Goal: Find specific page/section: Find specific page/section

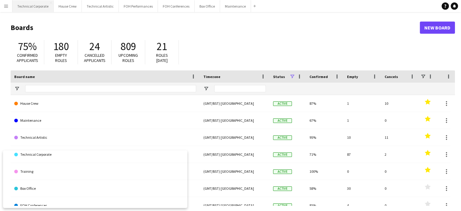
click at [35, 5] on button "Technical Corporate Close" at bounding box center [32, 6] width 41 height 12
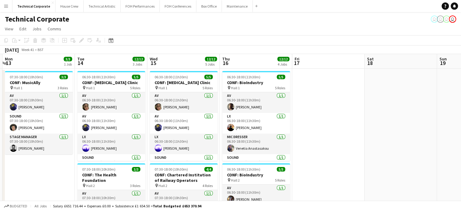
scroll to position [0, 220]
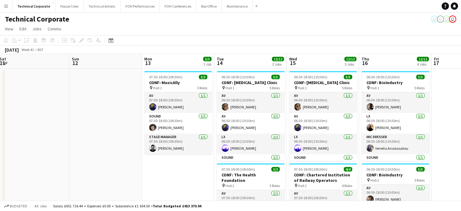
drag, startPoint x: 149, startPoint y: 144, endPoint x: 39, endPoint y: 144, distance: 109.2
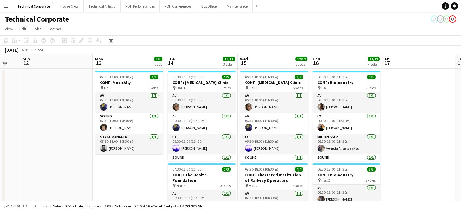
scroll to position [0, 270]
drag, startPoint x: 131, startPoint y: 164, endPoint x: 122, endPoint y: 164, distance: 9.1
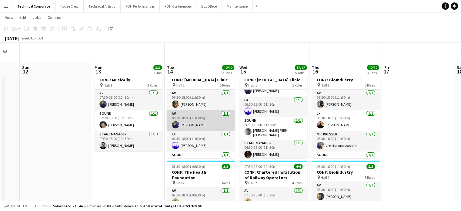
scroll to position [0, 0]
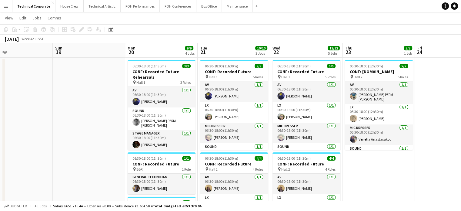
scroll to position [0, 199]
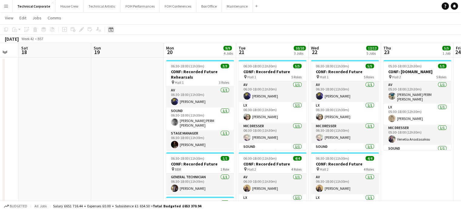
click at [113, 32] on div "Date picker" at bounding box center [110, 29] width 7 height 7
click at [162, 48] on span "Next month" at bounding box center [160, 50] width 12 height 12
click at [127, 93] on span "12" at bounding box center [128, 90] width 7 height 7
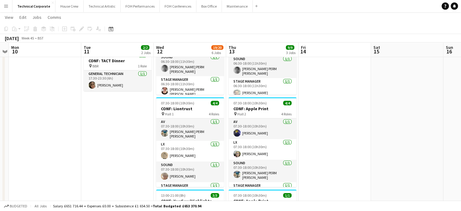
scroll to position [14, 0]
